Goal: Find specific page/section: Find specific page/section

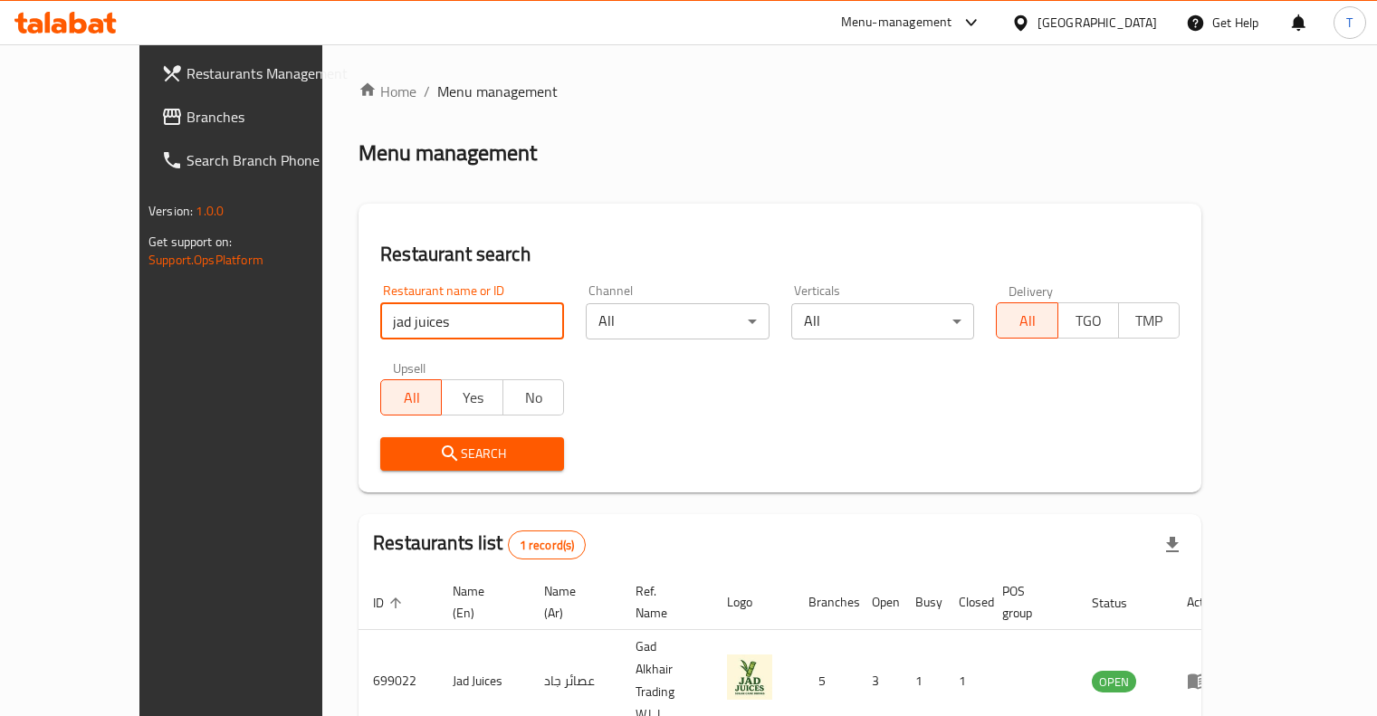
scroll to position [54, 0]
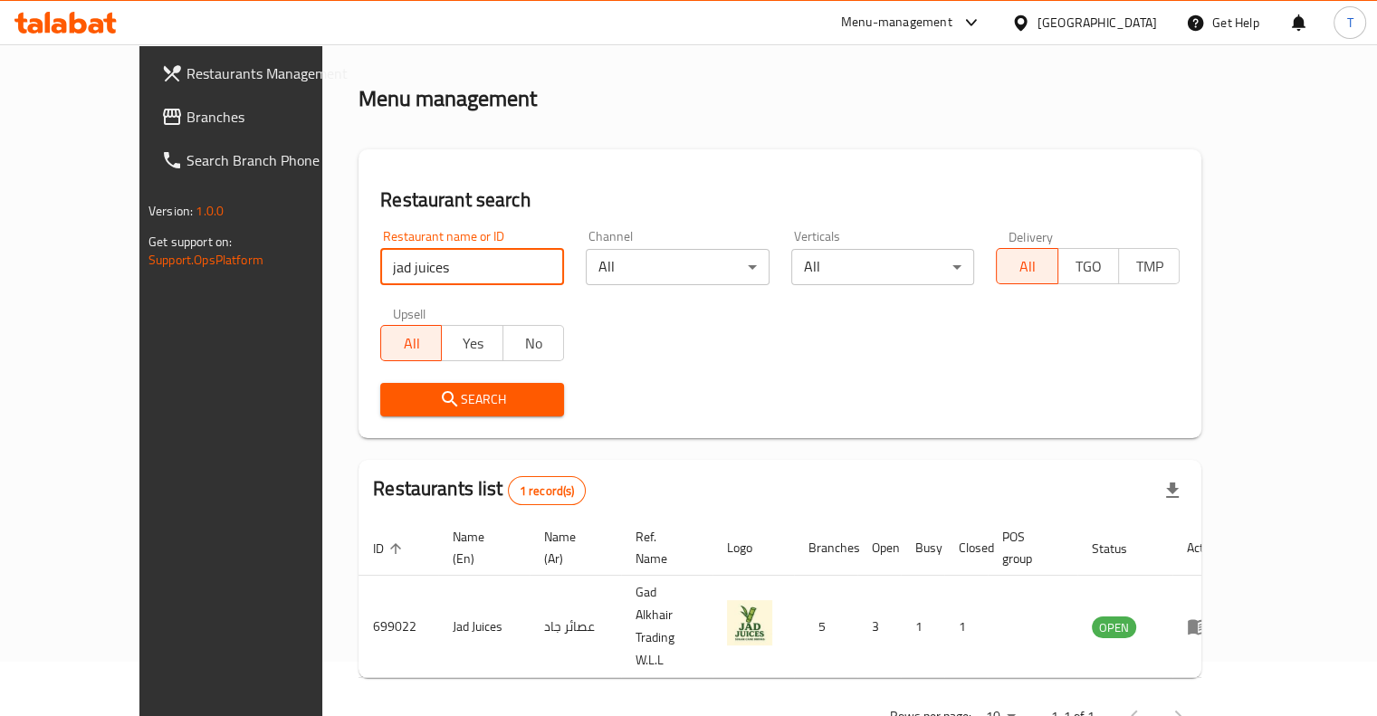
click at [380, 270] on input "jad juices" at bounding box center [472, 267] width 184 height 36
click button "Search" at bounding box center [472, 399] width 184 height 33
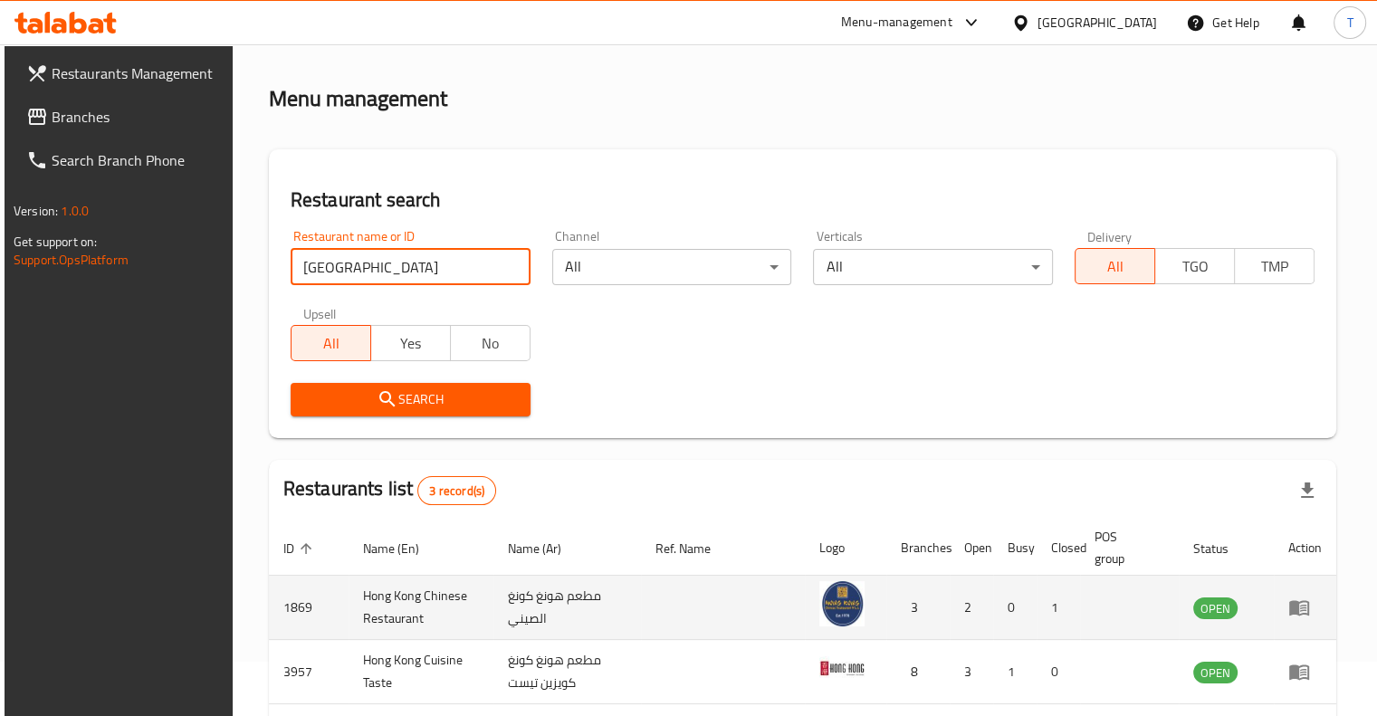
click at [287, 609] on td "1869" at bounding box center [309, 608] width 80 height 64
copy td "1869"
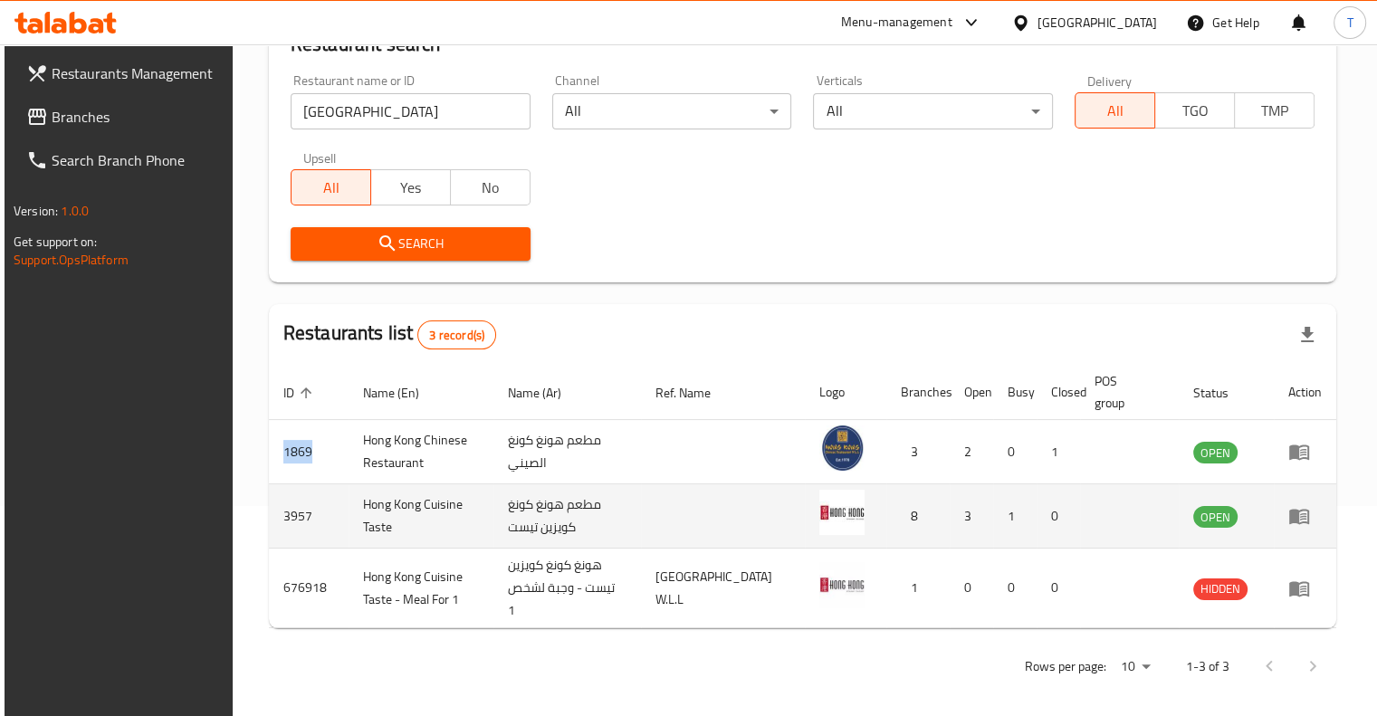
scroll to position [218, 0]
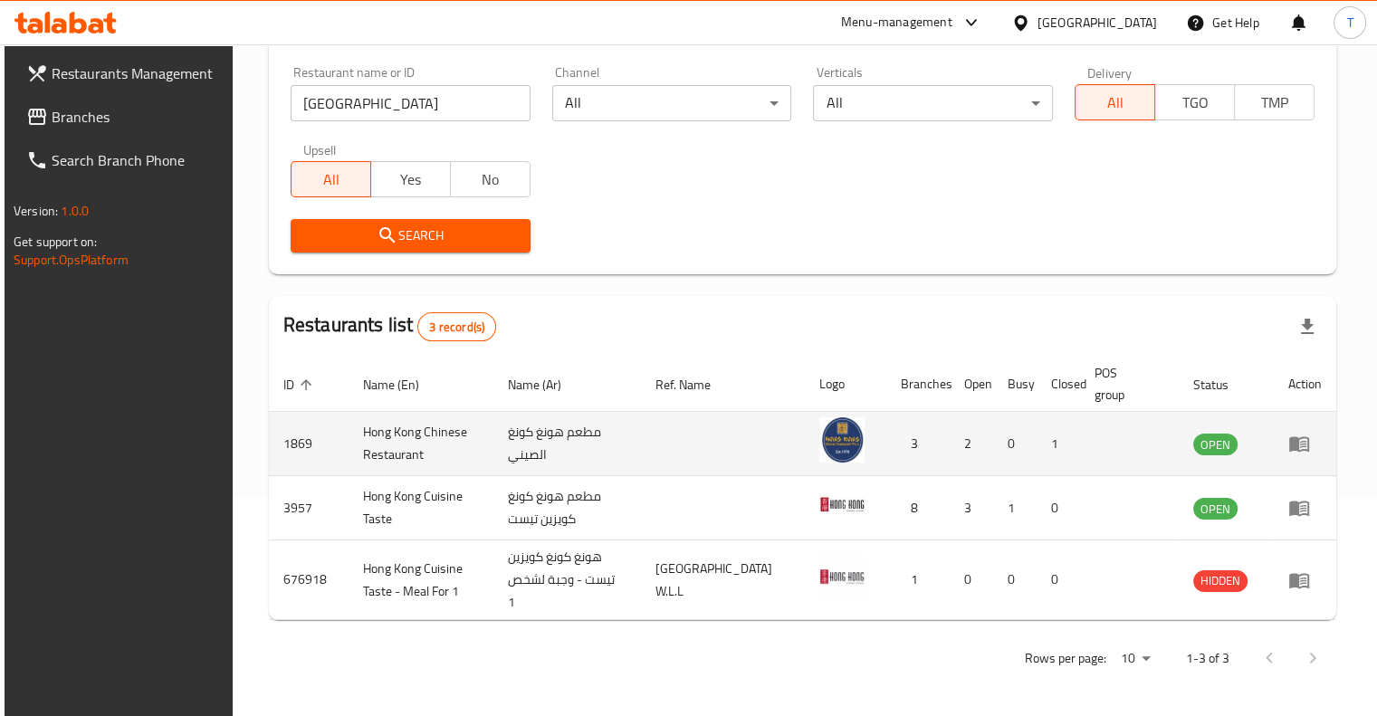
click at [382, 443] on td "Hong Kong Chinese Restaurant" at bounding box center [421, 444] width 146 height 64
drag, startPoint x: 362, startPoint y: 434, endPoint x: 418, endPoint y: 448, distance: 58.0
click at [427, 457] on td "Hong Kong Chinese Restaurant" at bounding box center [421, 444] width 146 height 64
copy td "Hong Kong Chinese Restaurant"
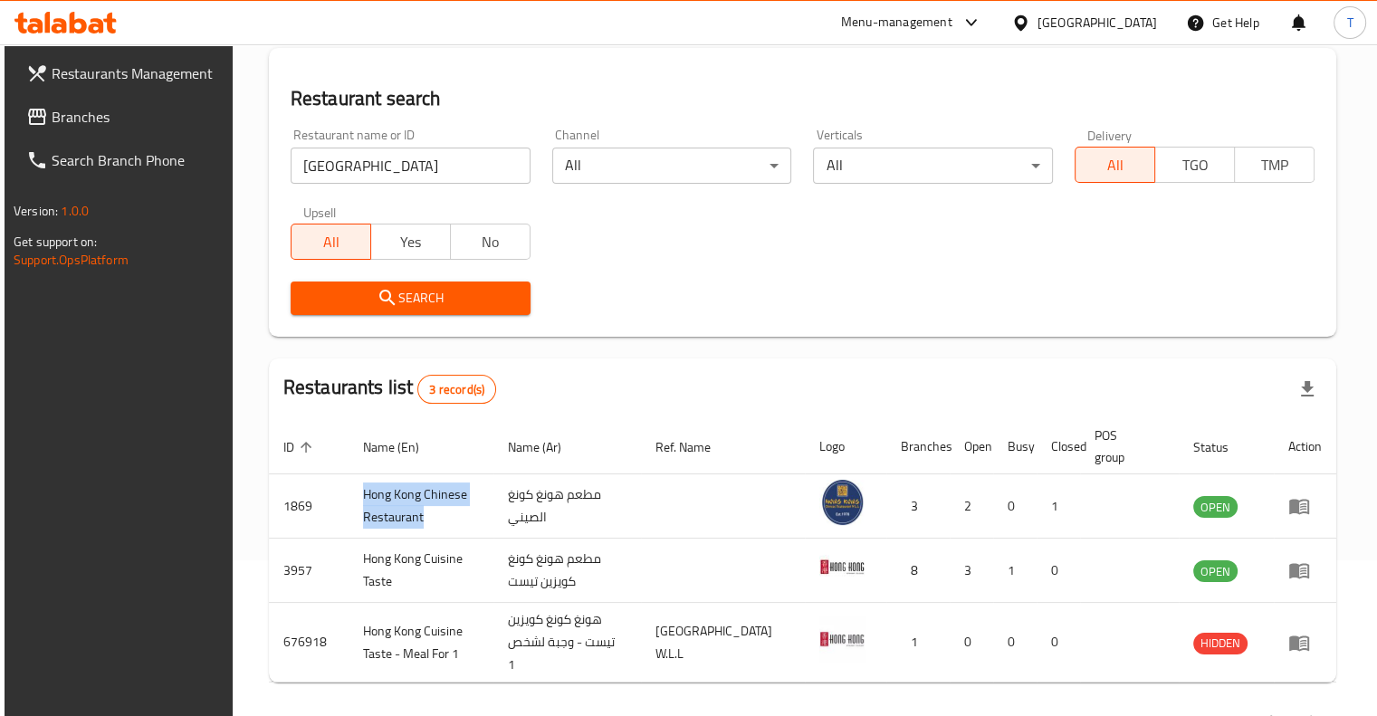
scroll to position [0, 0]
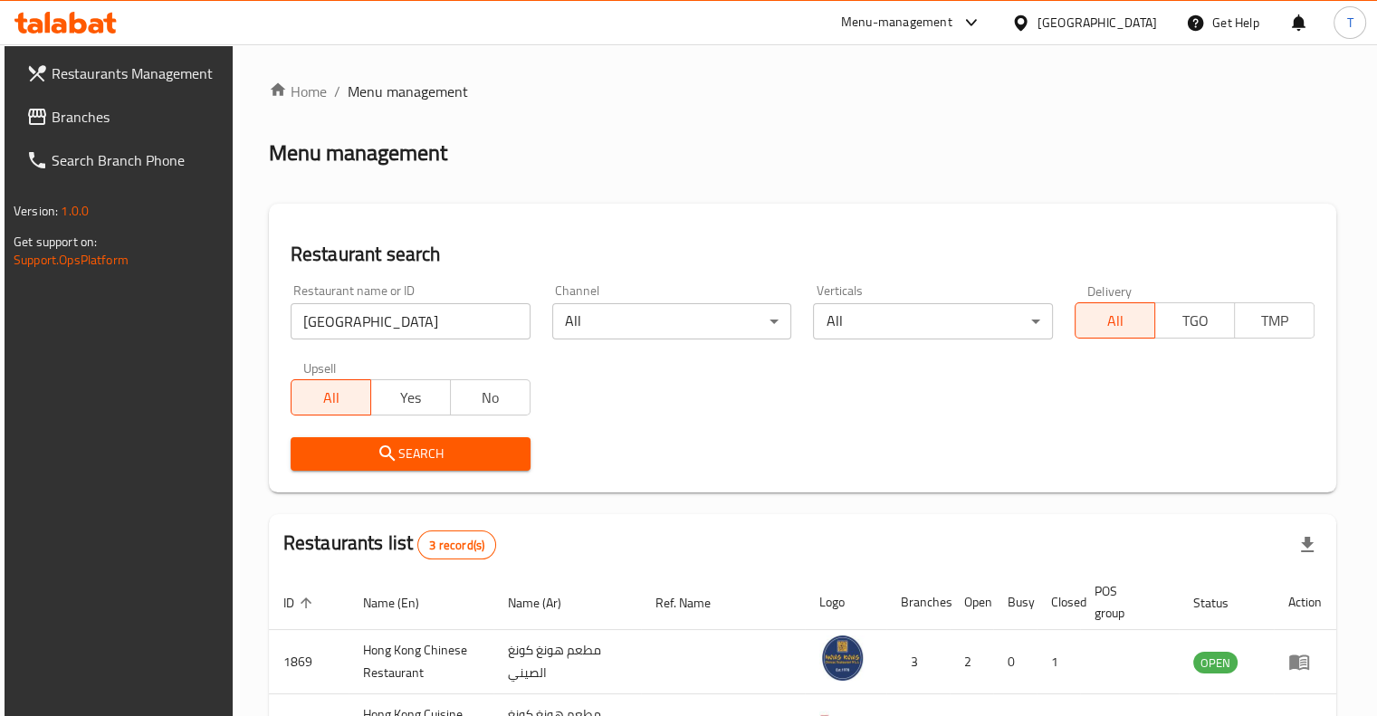
click at [408, 324] on input "[GEOGRAPHIC_DATA]" at bounding box center [411, 321] width 240 height 36
paste input "Hong Kong Chinese Restaurant"
click button "Search" at bounding box center [411, 453] width 240 height 33
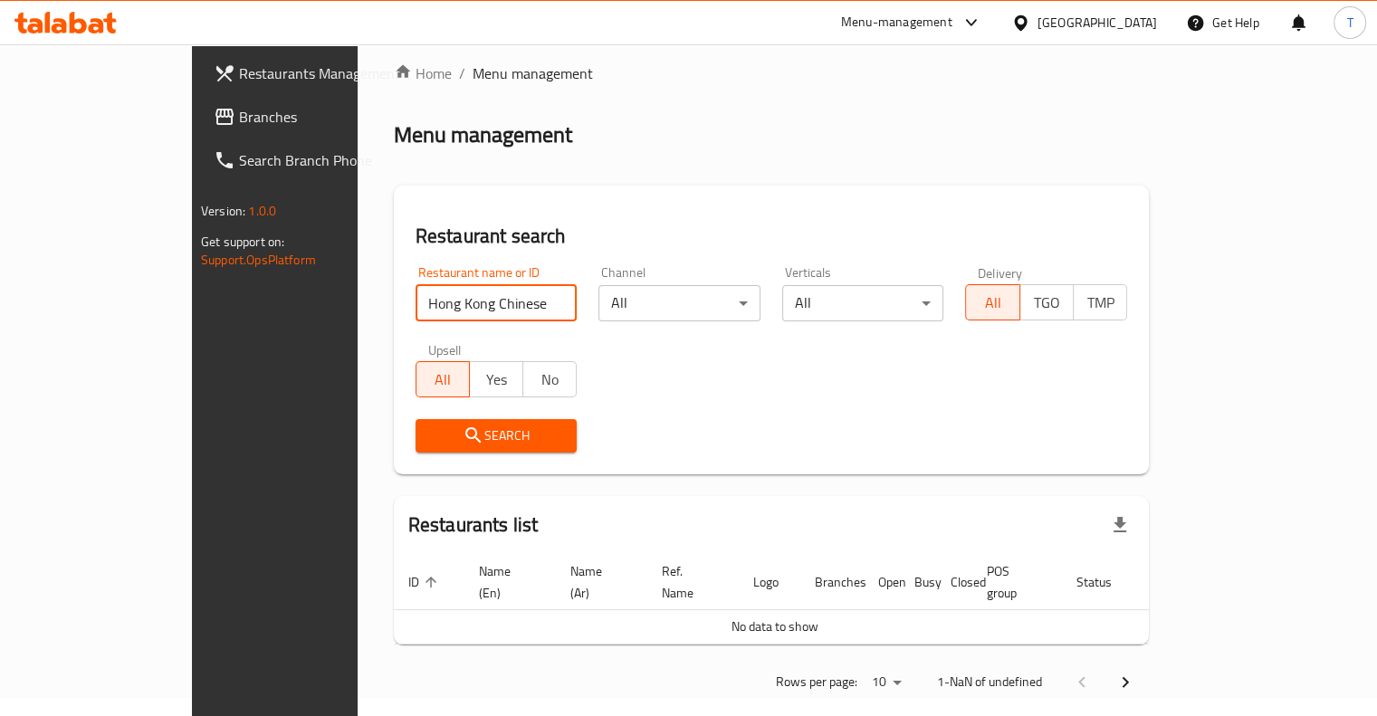
scroll to position [23, 0]
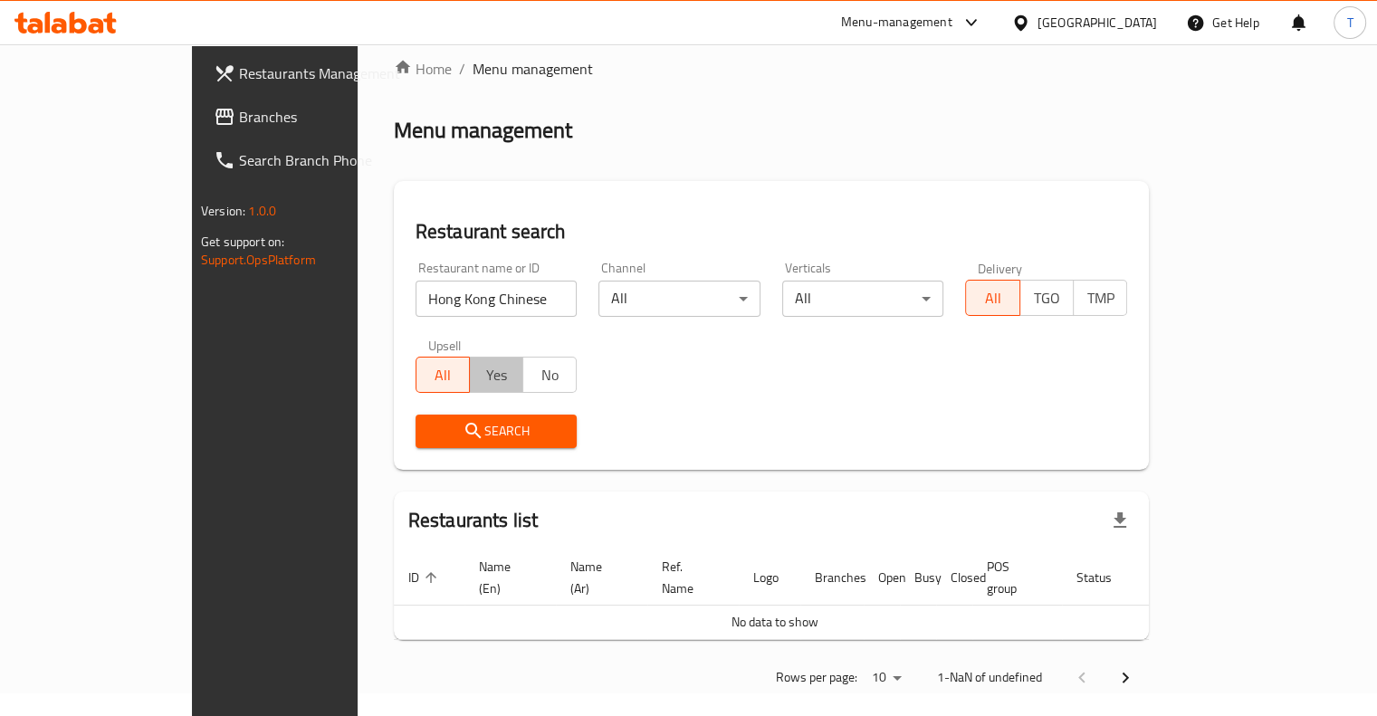
click at [477, 377] on span "Yes" at bounding box center [496, 375] width 39 height 26
click at [424, 377] on span "All" at bounding box center [443, 375] width 39 height 26
click at [430, 432] on span "Search" at bounding box center [496, 431] width 133 height 23
click at [491, 308] on input "Hong Kong Chinese Restaurant" at bounding box center [496, 299] width 162 height 36
click at [484, 298] on input "Hong Kong Chinese Restaurant" at bounding box center [496, 299] width 162 height 36
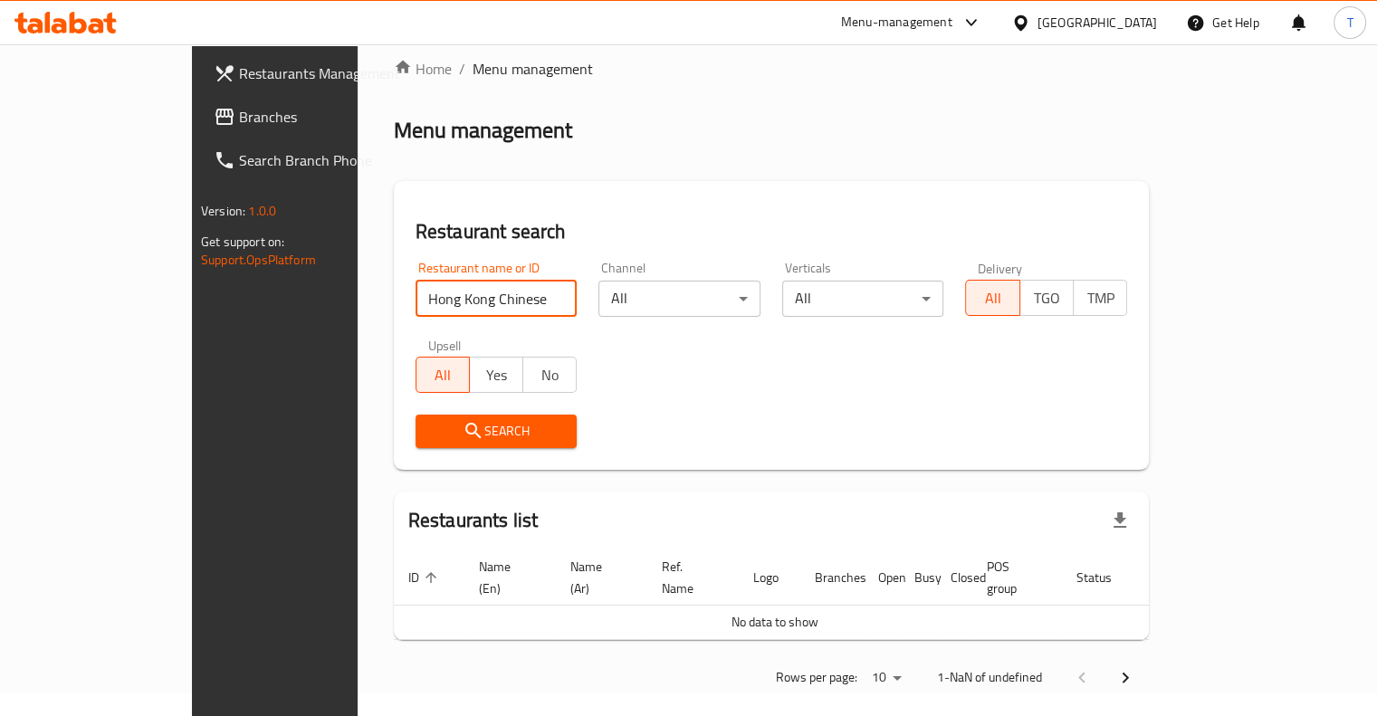
click at [484, 298] on input "Hong Kong Chinese Restaurant" at bounding box center [496, 299] width 162 height 36
type input "Hong Kong Chinese"
click button "Search" at bounding box center [496, 431] width 162 height 33
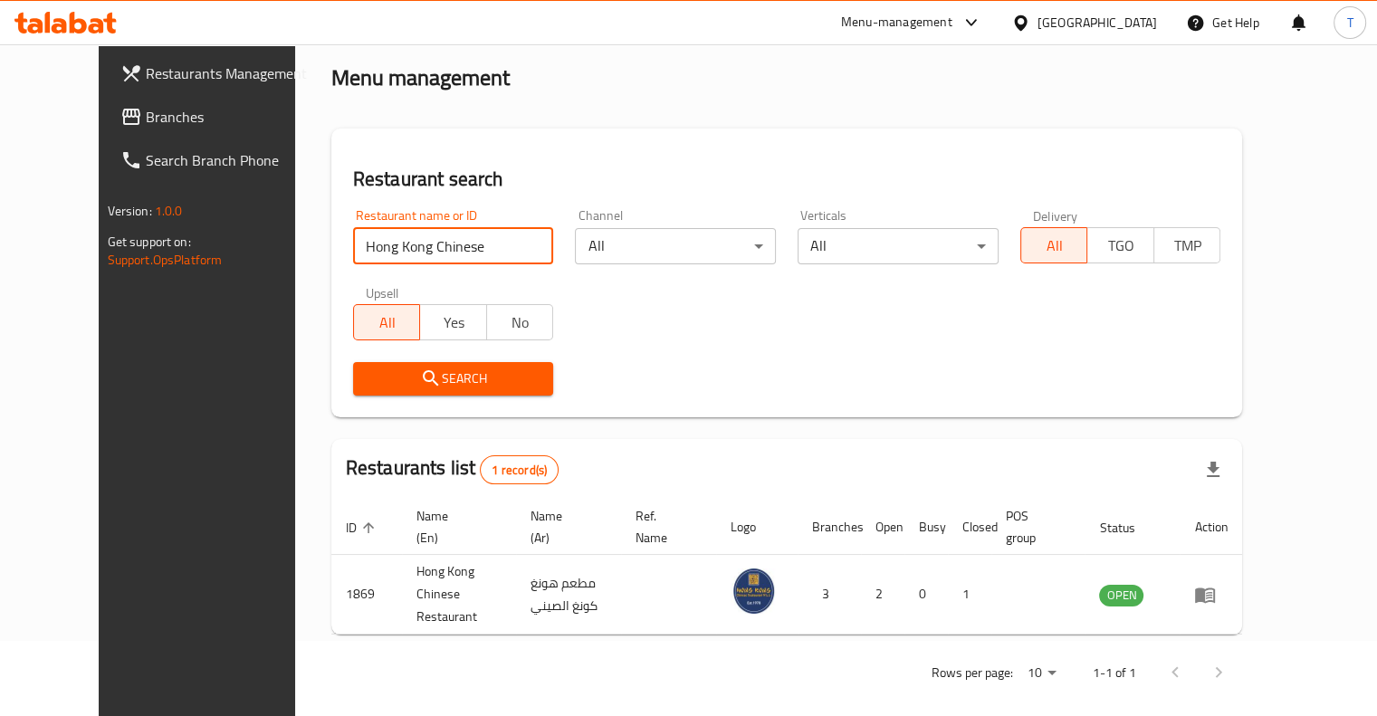
scroll to position [76, 0]
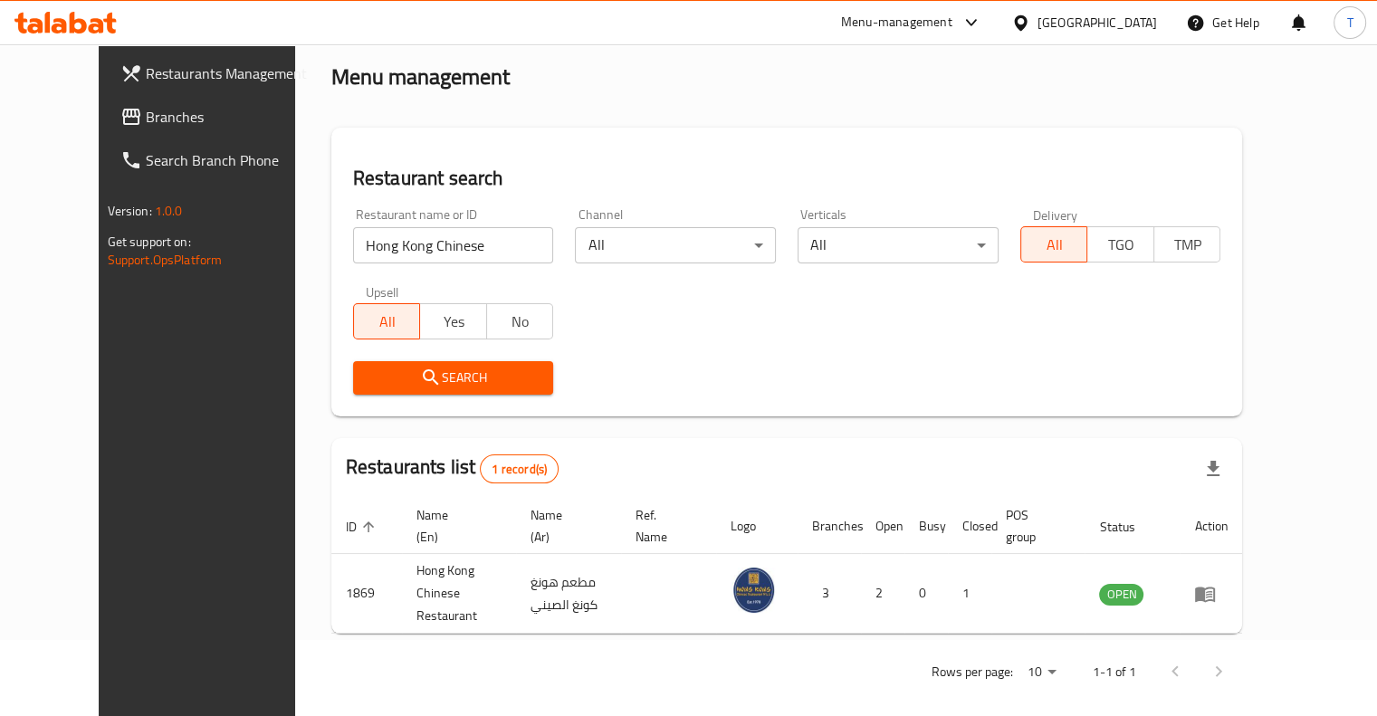
click at [346, 531] on span "ID sorted ascending" at bounding box center [363, 527] width 34 height 22
click at [416, 528] on span "Name (En)" at bounding box center [455, 525] width 78 height 43
click at [416, 528] on span "Name (En) sorted ascending" at bounding box center [455, 525] width 78 height 43
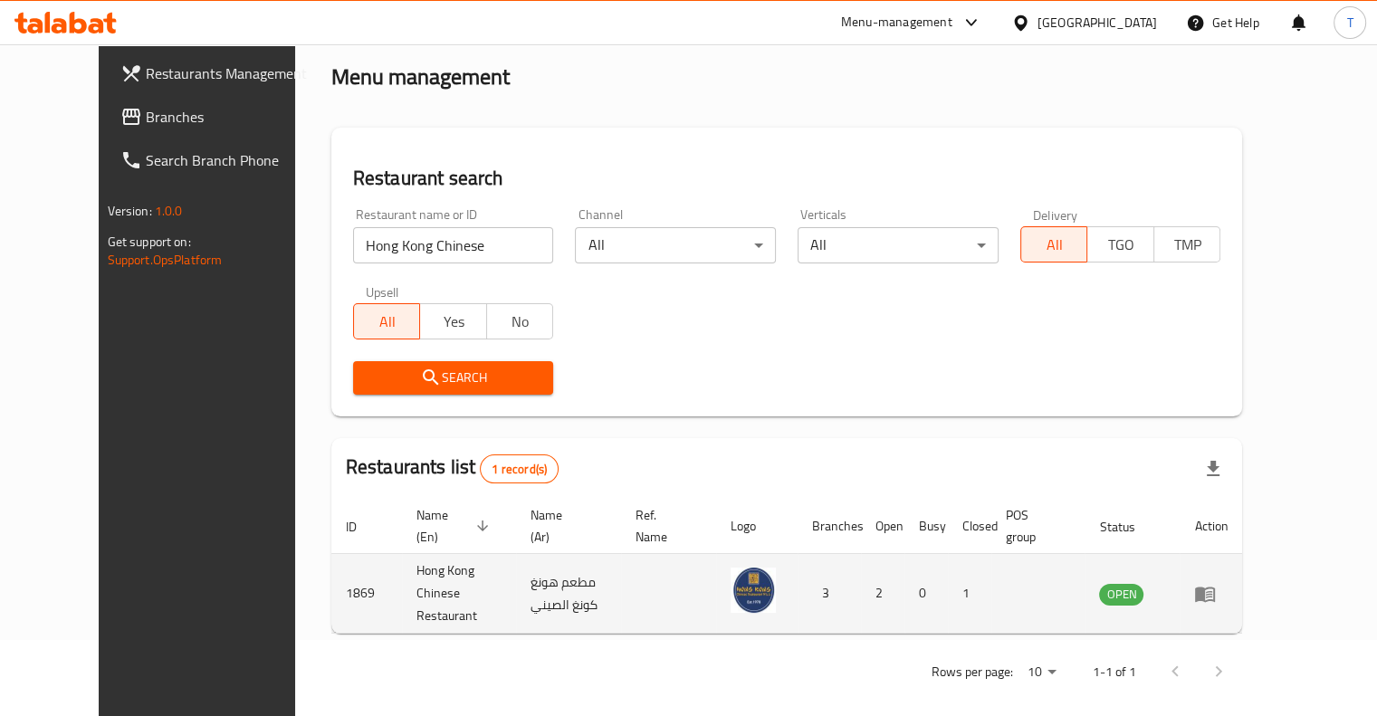
click at [402, 595] on td "Hong Kong Chinese Restaurant" at bounding box center [459, 594] width 114 height 80
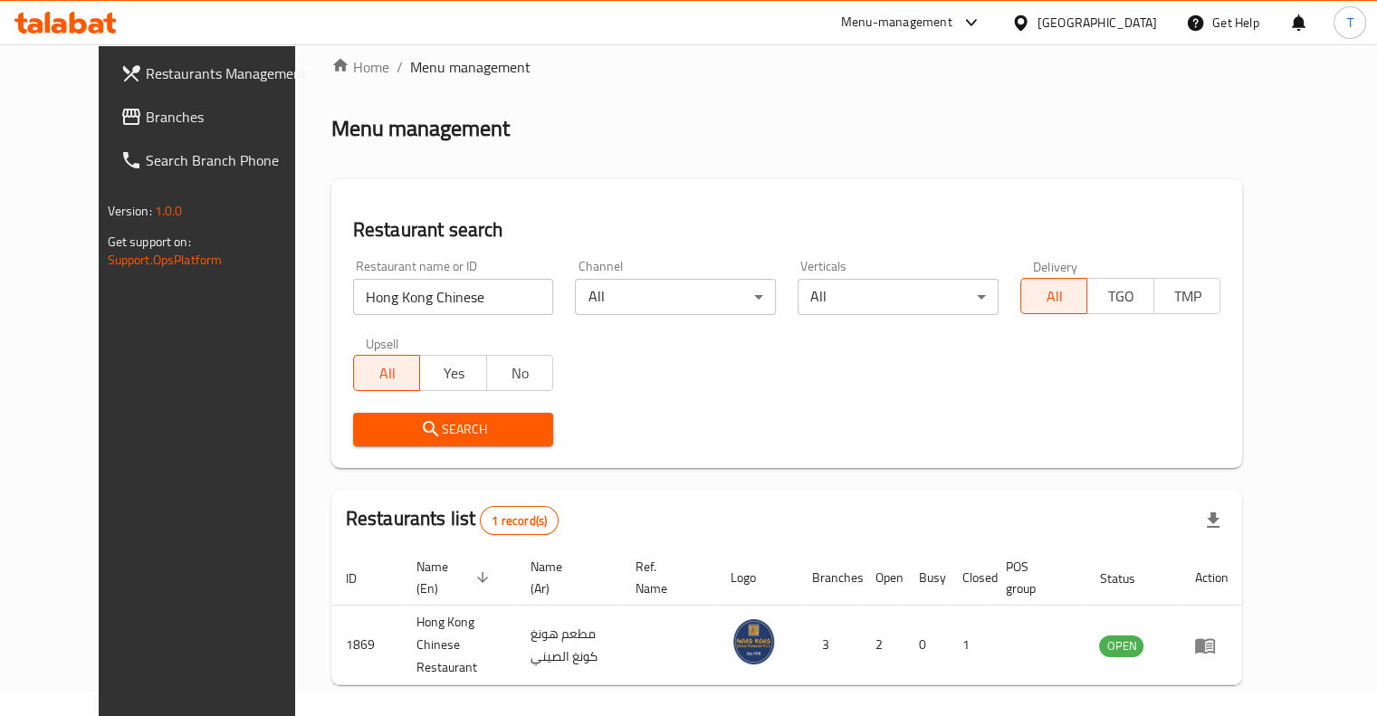
scroll to position [0, 0]
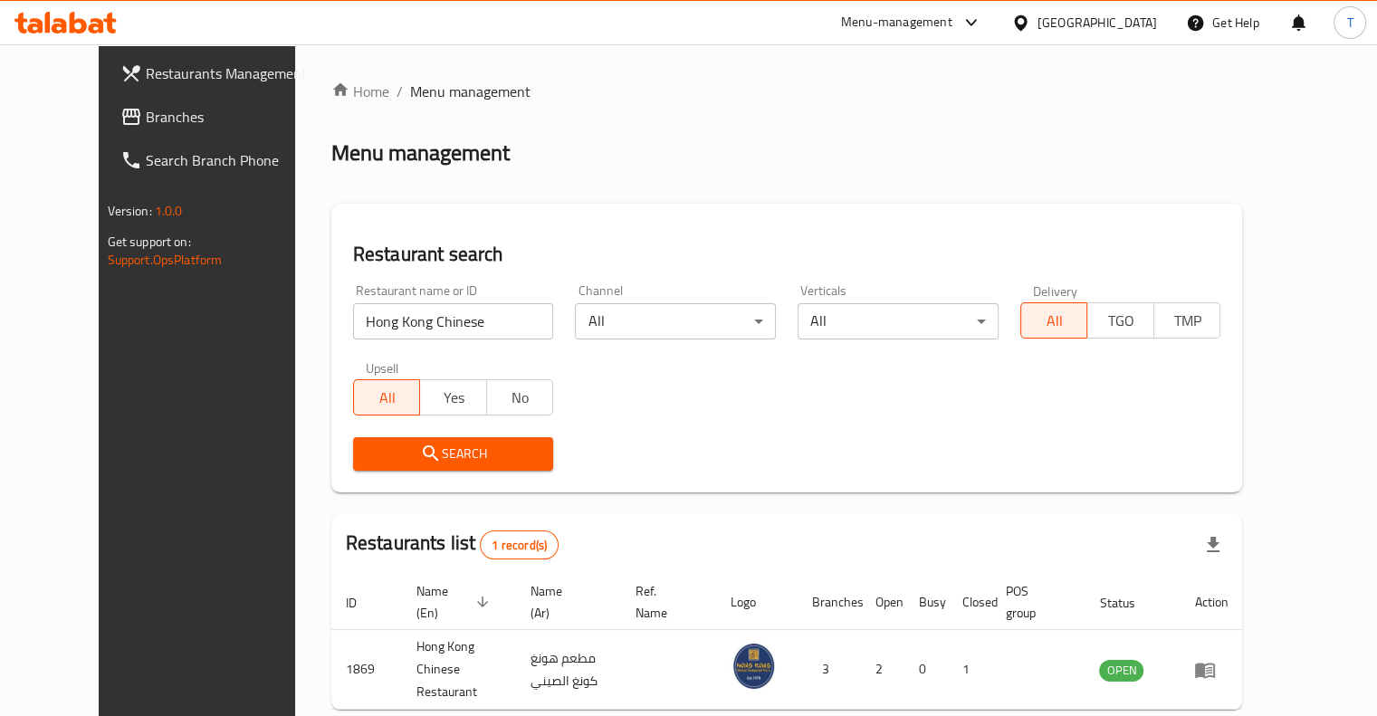
click at [146, 115] on span "Branches" at bounding box center [230, 117] width 168 height 22
